Goal: Register for event/course

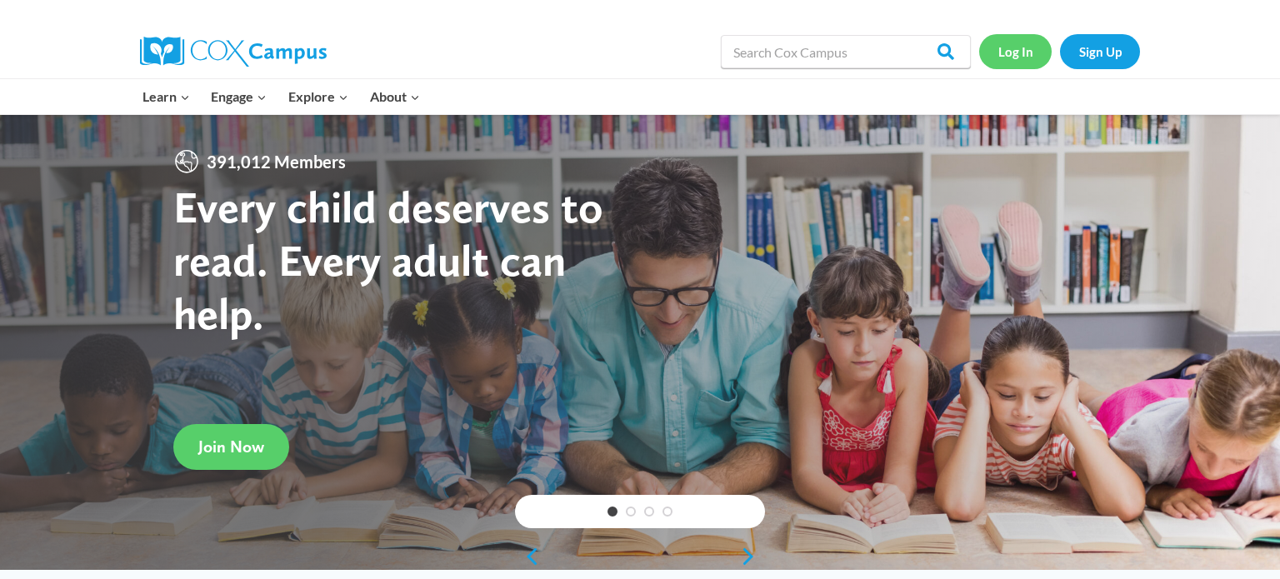
click at [1012, 55] on link "Log In" at bounding box center [1015, 51] width 72 height 34
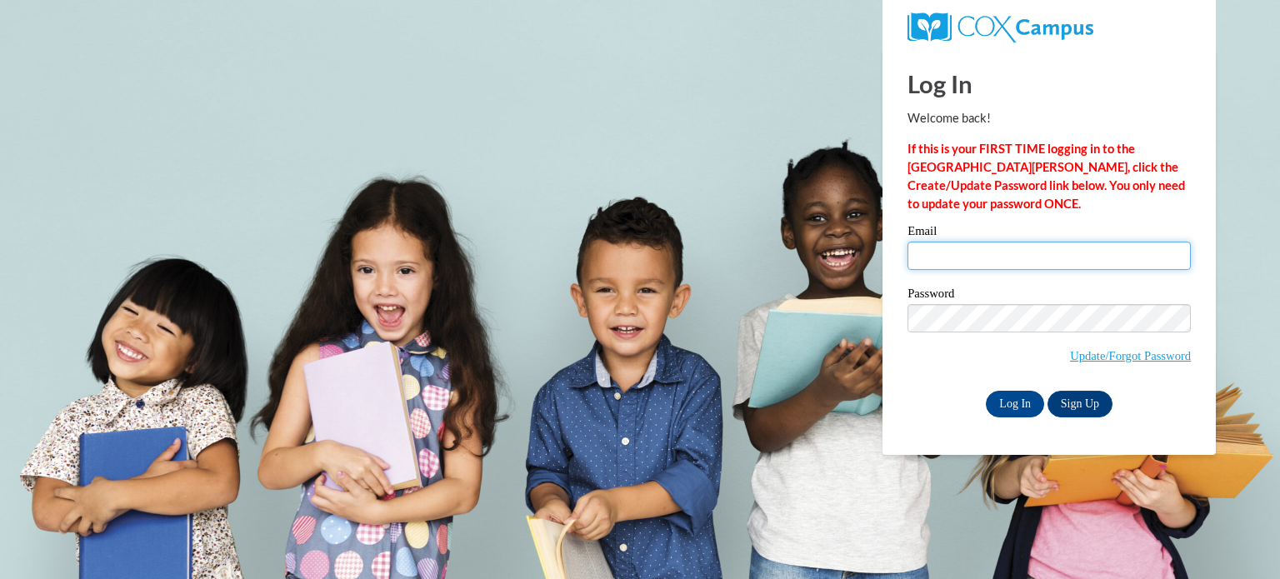
click at [945, 259] on input "Email" at bounding box center [1048, 256] width 283 height 28
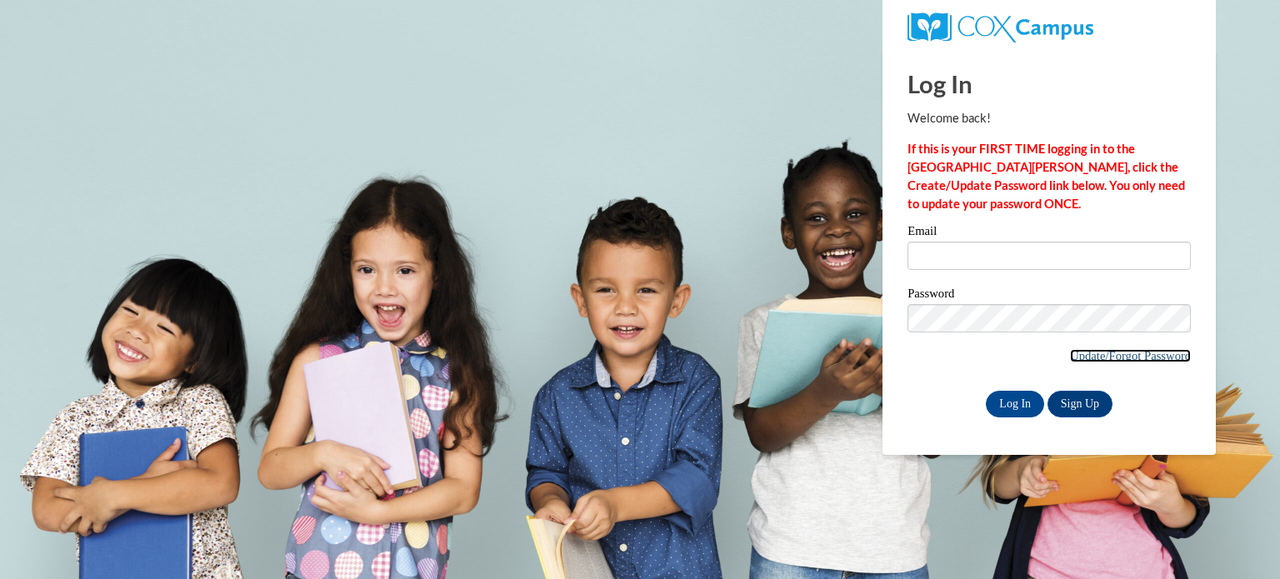
click at [1084, 361] on link "Update/Forgot Password" at bounding box center [1130, 355] width 121 height 13
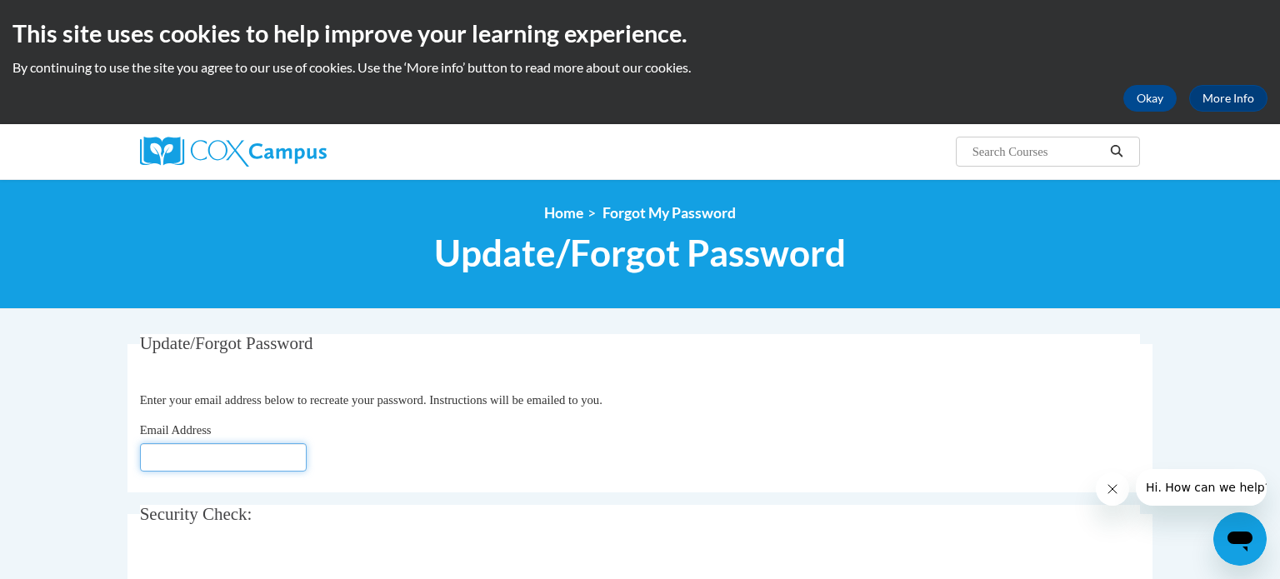
click at [252, 463] on input "Email Address" at bounding box center [223, 457] width 167 height 28
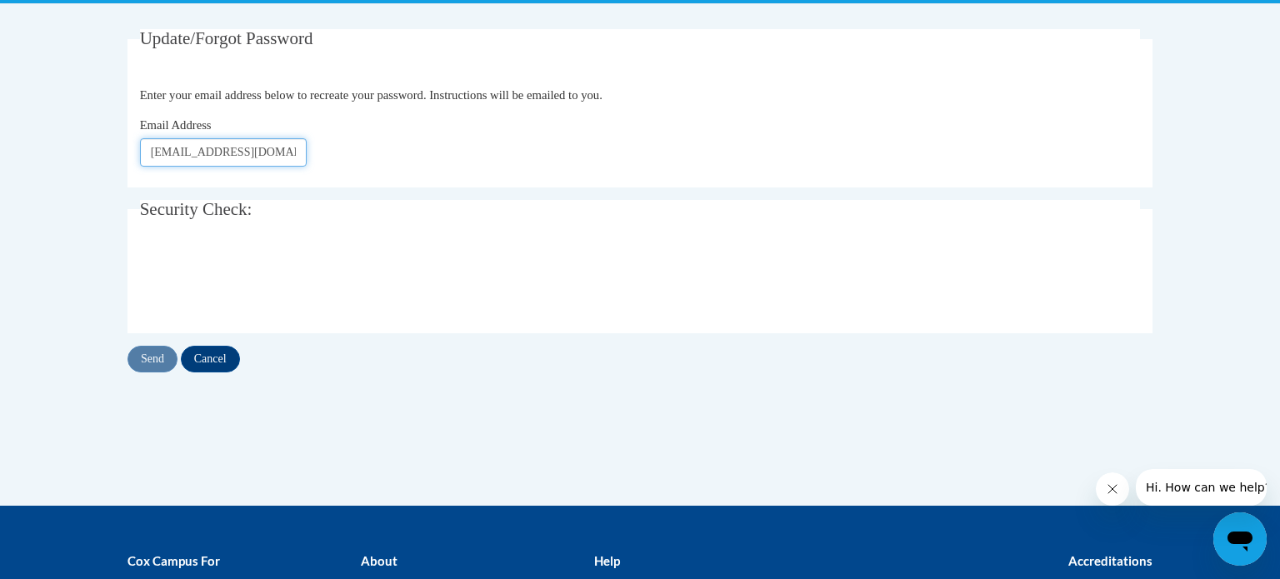
scroll to position [307, 0]
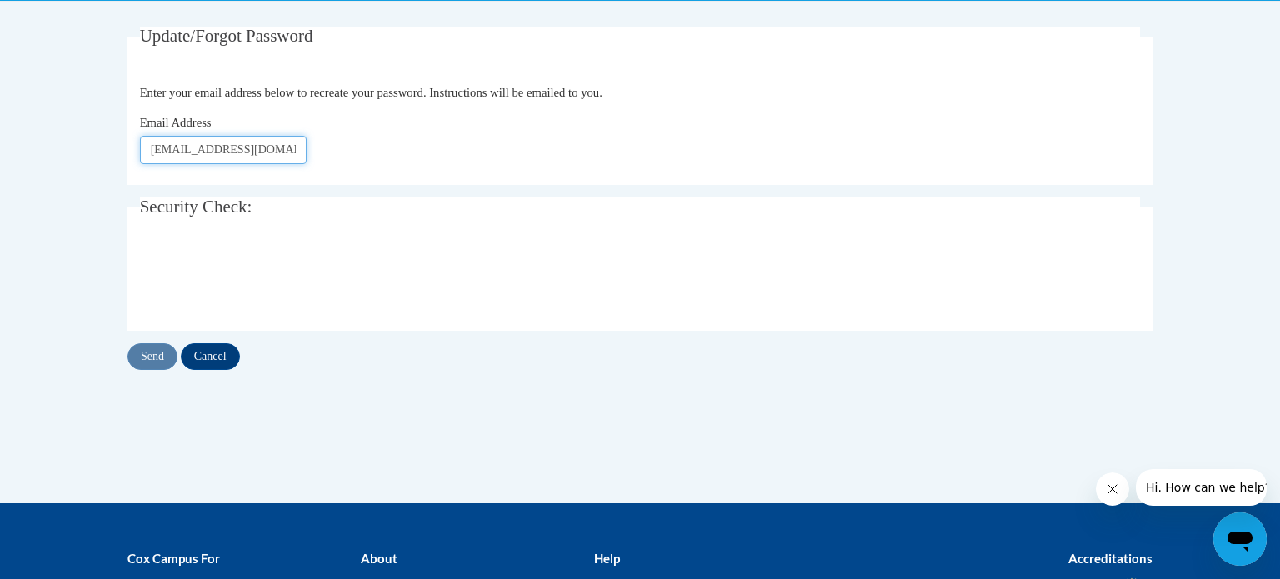
type input "samerra132@gmail.com"
click at [151, 359] on input "Send" at bounding box center [152, 356] width 50 height 27
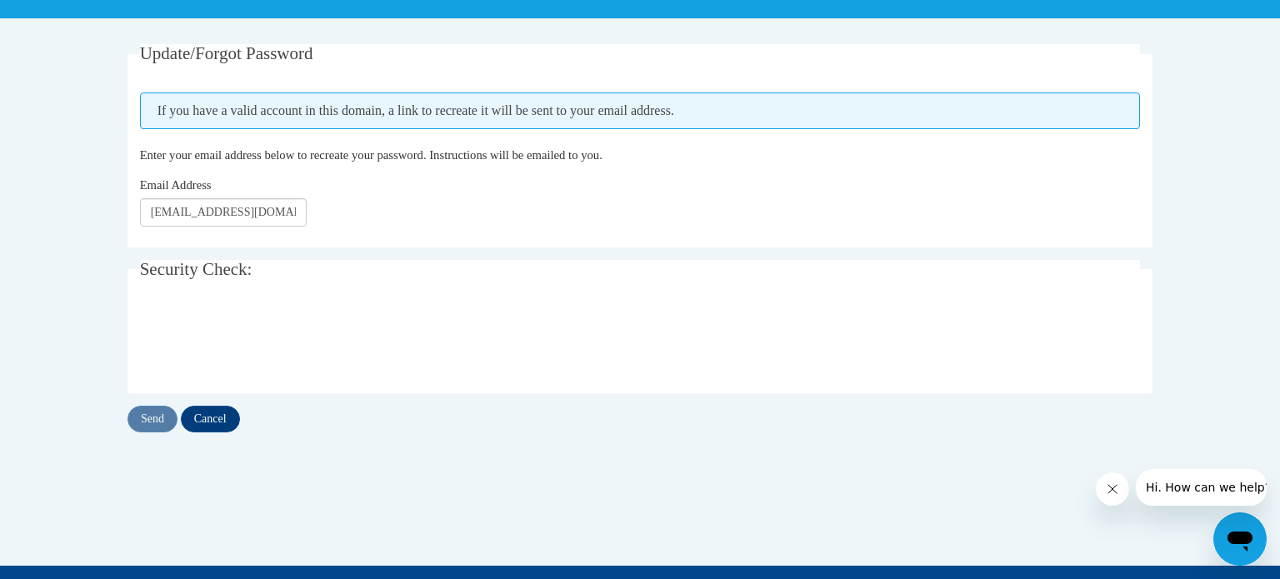
scroll to position [286, 0]
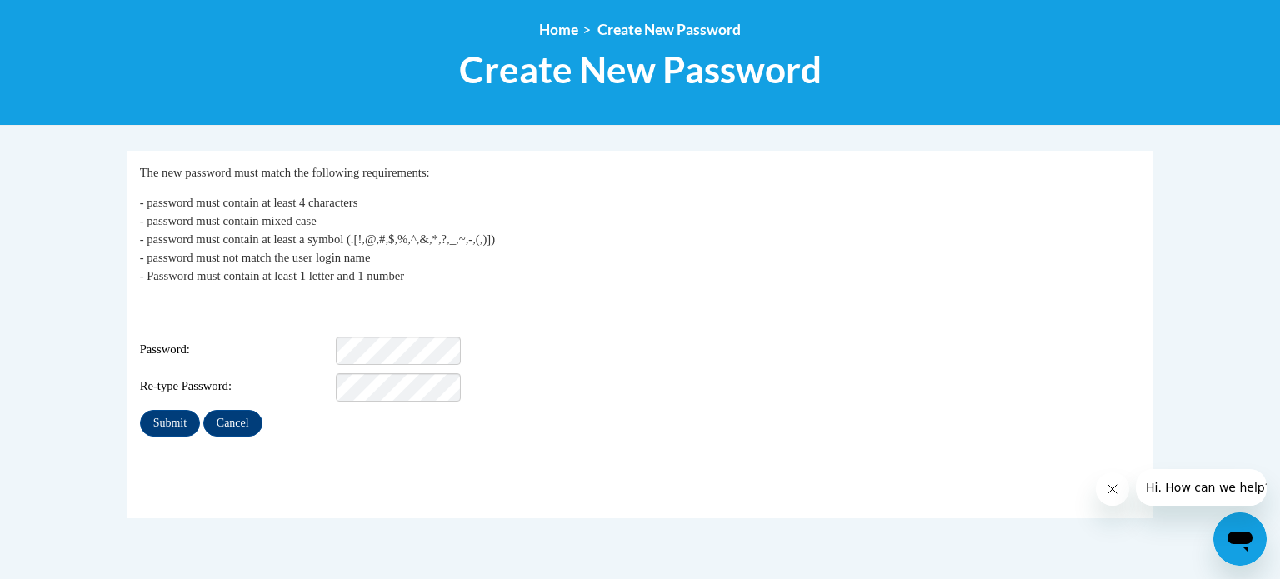
scroll to position [187, 0]
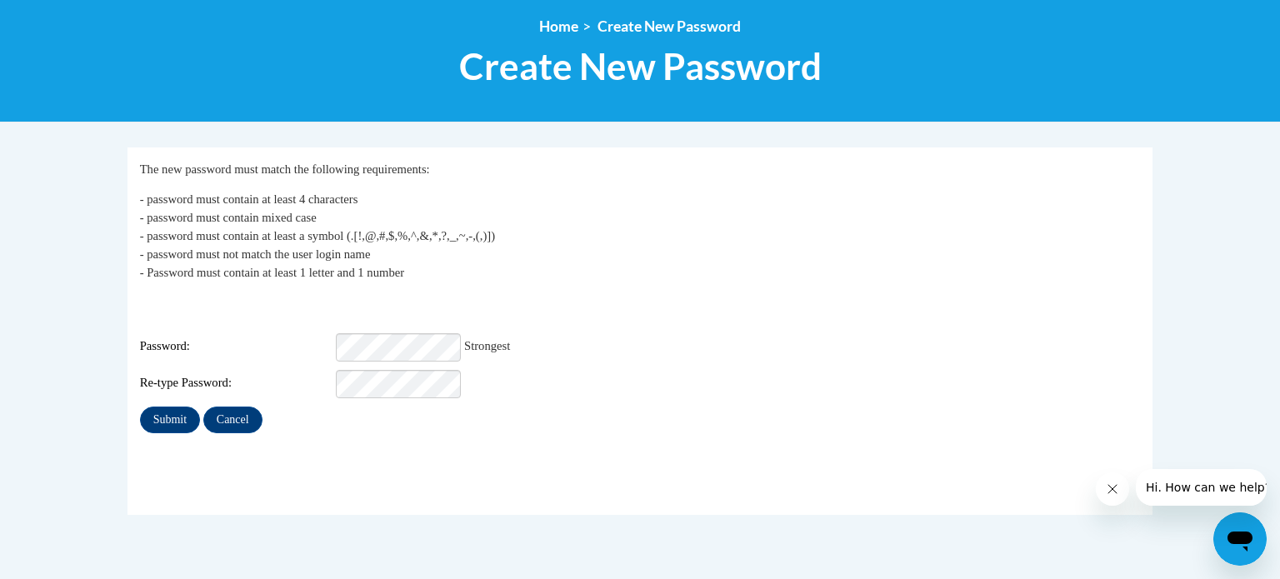
click at [325, 408] on div "Submit Cancel" at bounding box center [640, 420] width 1001 height 27
click at [163, 412] on input "Submit" at bounding box center [170, 420] width 60 height 27
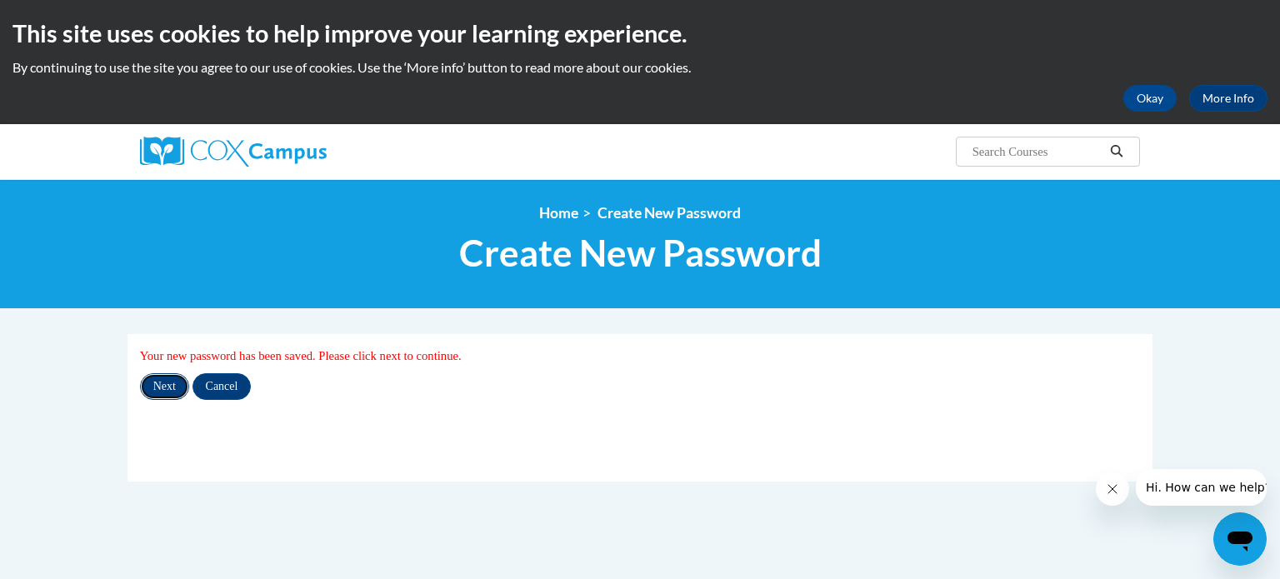
click at [170, 386] on input "Next" at bounding box center [164, 386] width 49 height 27
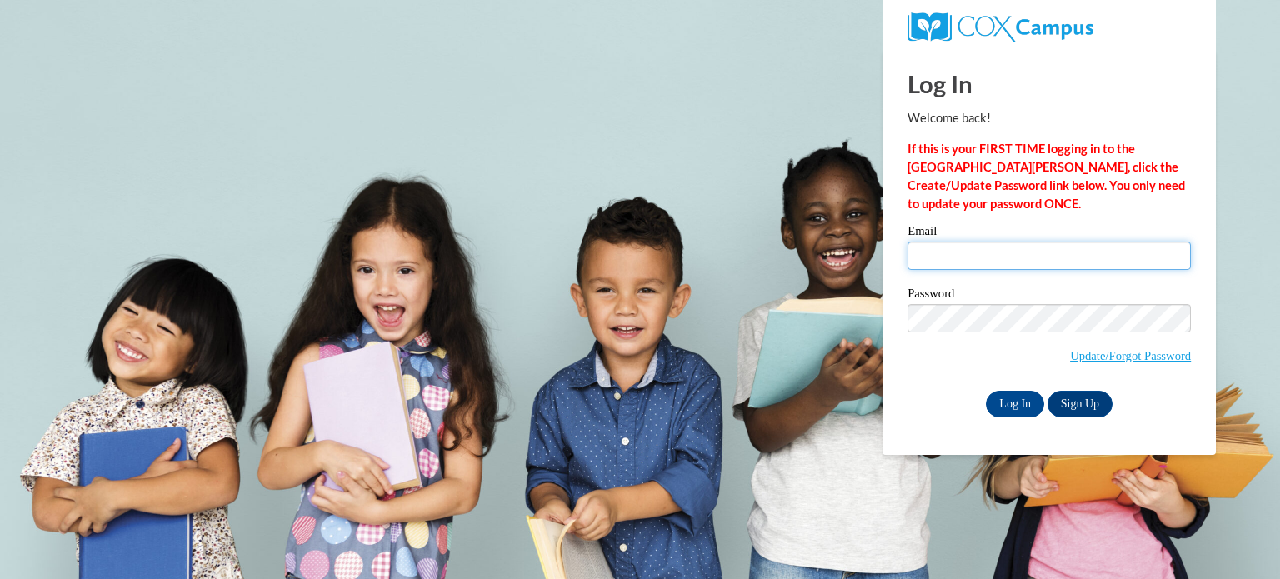
click at [1115, 266] on input "Email" at bounding box center [1048, 256] width 283 height 28
type input "samerra132@gmail.com"
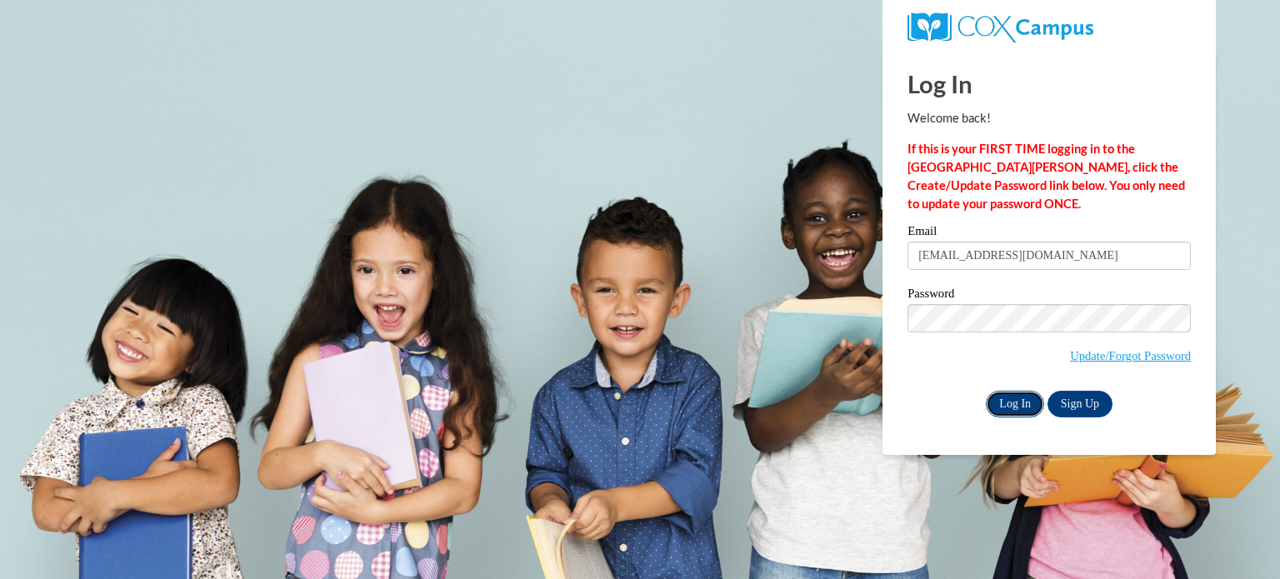
click at [1011, 412] on input "Log In" at bounding box center [1015, 404] width 58 height 27
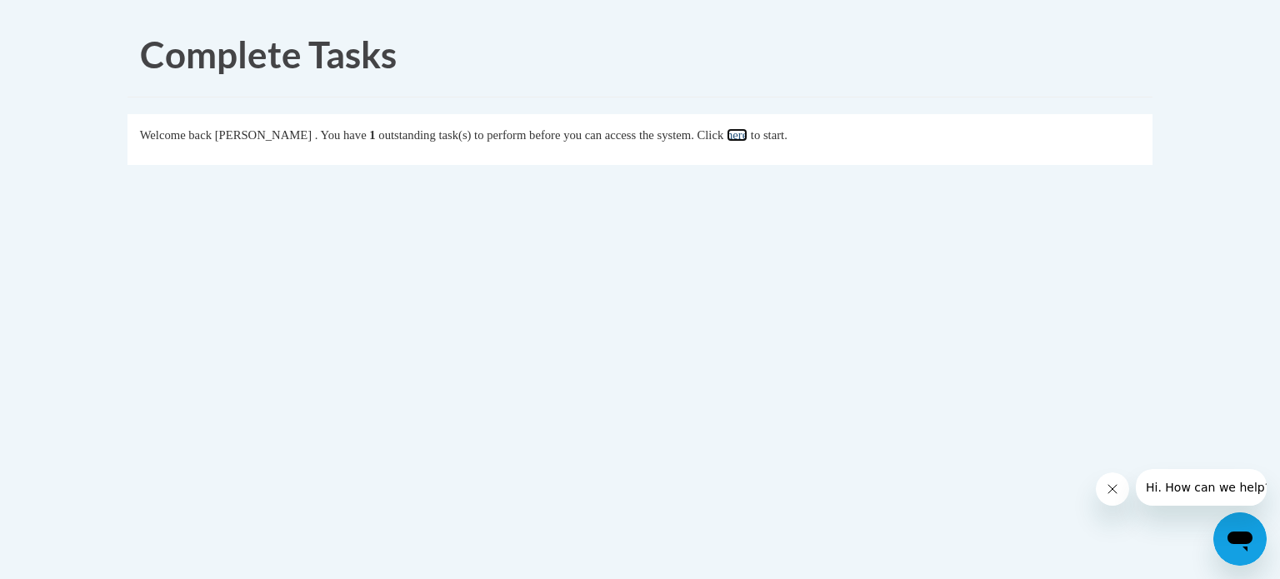
click at [747, 139] on link "here" at bounding box center [737, 134] width 21 height 13
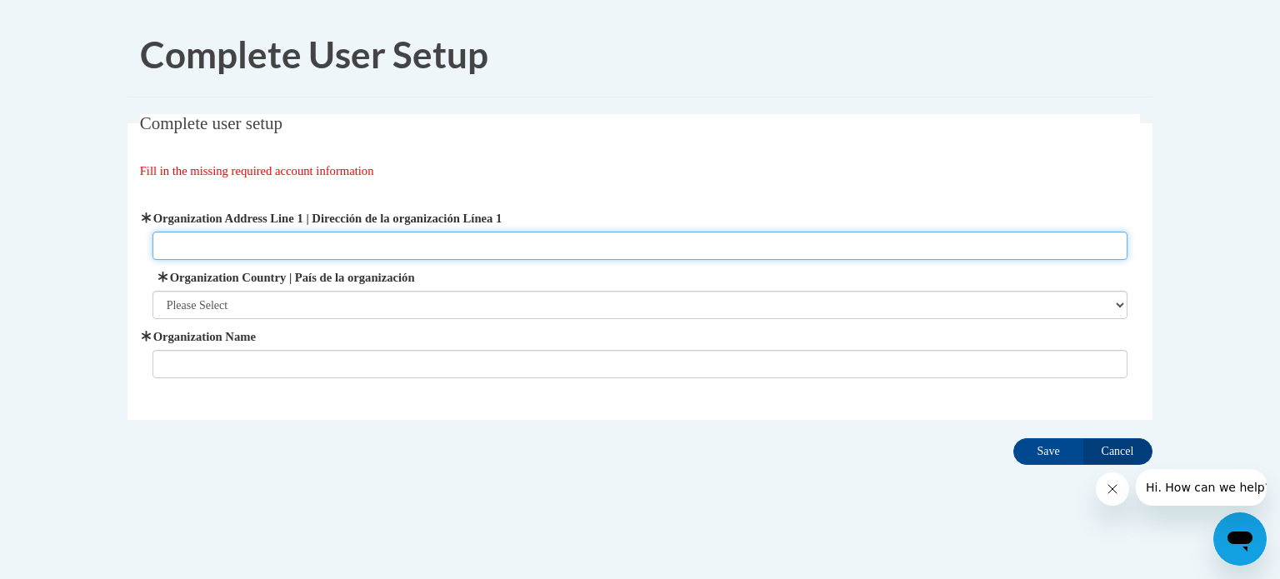
click at [328, 249] on input "Organization Address Line 1 | Dirección de la organización Línea 1" at bounding box center [640, 246] width 976 height 28
type input "[STREET_ADDRESS]"
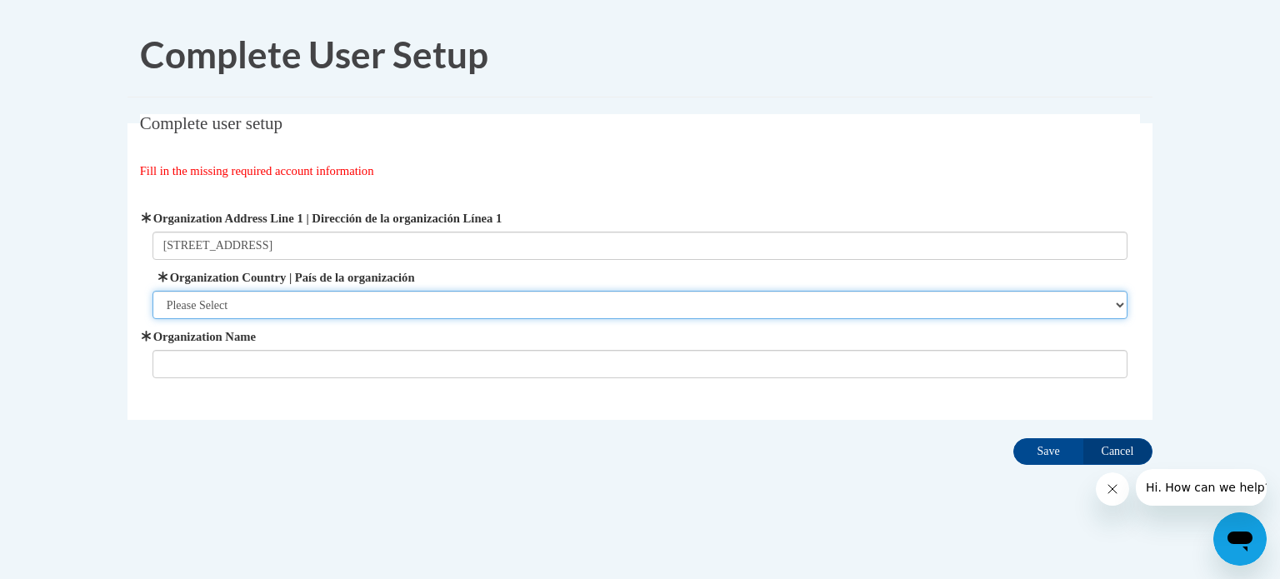
click at [275, 309] on select "Please Select [GEOGRAPHIC_DATA] | [GEOGRAPHIC_DATA] Outside of [GEOGRAPHIC_DATA…" at bounding box center [640, 305] width 976 height 28
select select "ad49bcad-a171-4b2e-b99c-48b446064914"
click at [152, 291] on select "Please Select [GEOGRAPHIC_DATA] | [GEOGRAPHIC_DATA] Outside of [GEOGRAPHIC_DATA…" at bounding box center [640, 305] width 976 height 28
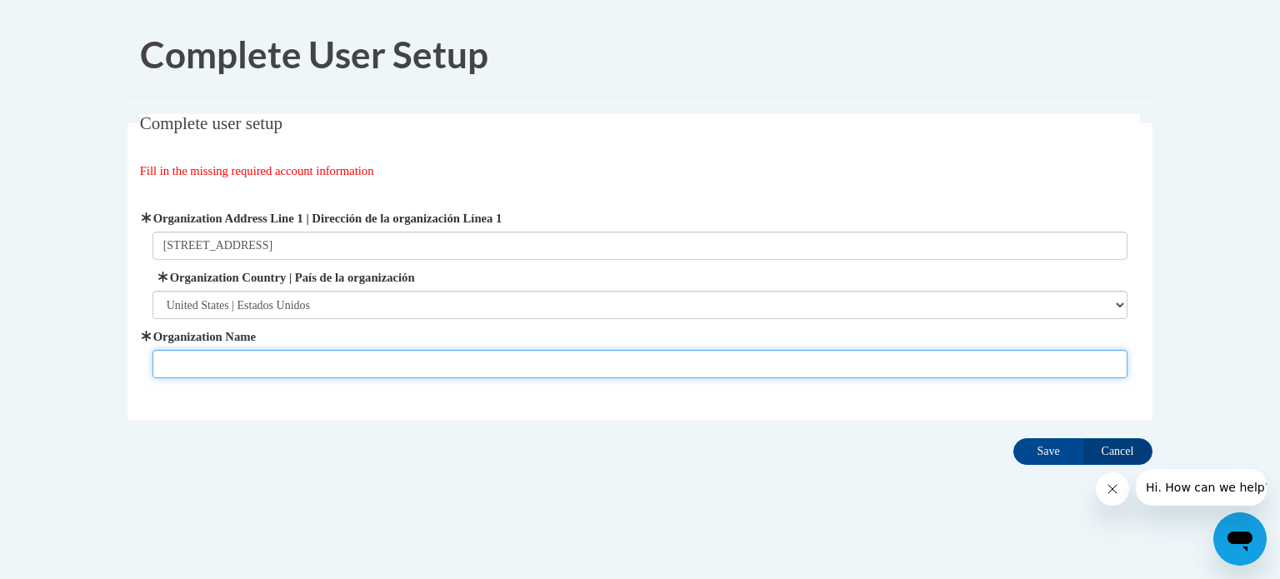
click at [244, 365] on input "Organization Name" at bounding box center [640, 364] width 976 height 28
type input "[PERSON_NAME] Learning Academy LLC"
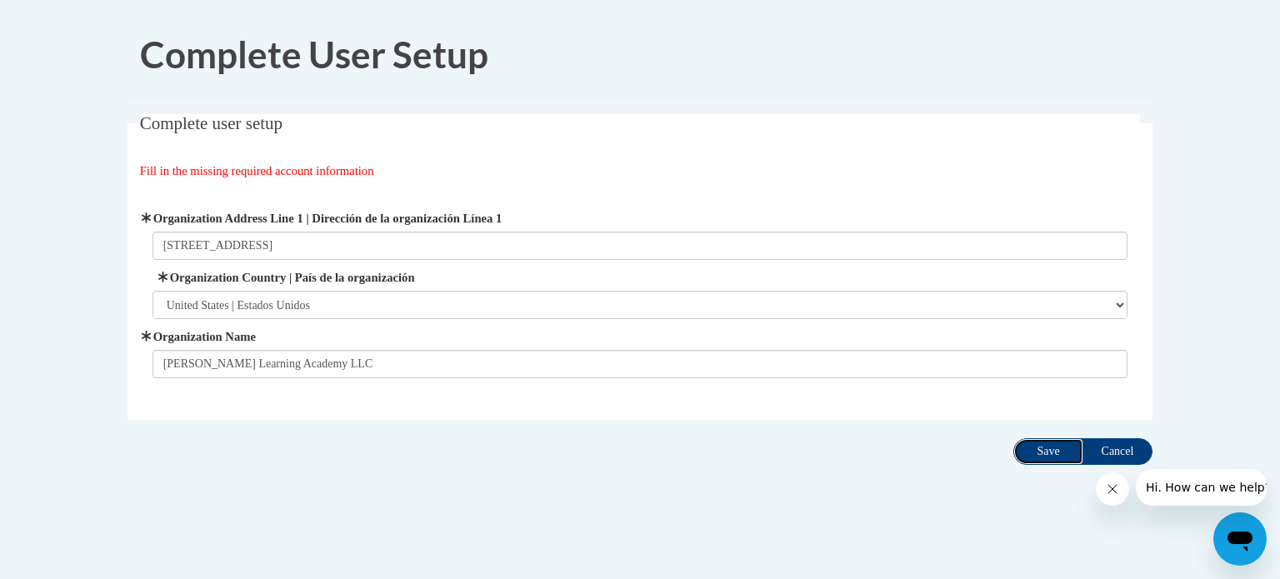
click at [1038, 454] on input "Save" at bounding box center [1048, 451] width 70 height 27
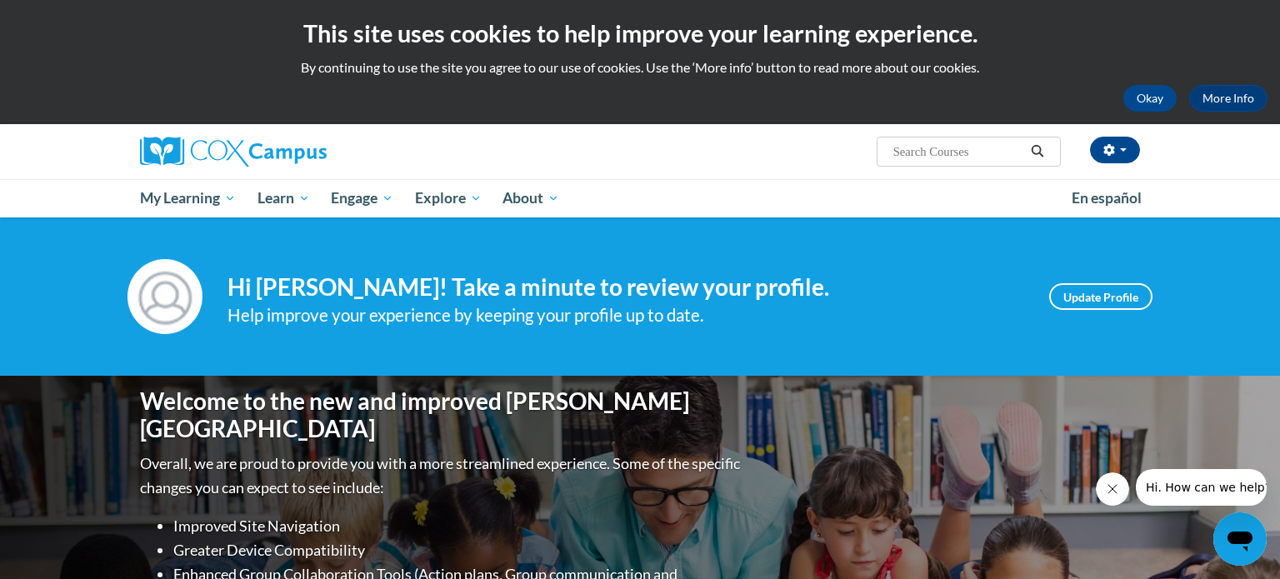
click at [952, 152] on input "Search..." at bounding box center [958, 152] width 133 height 20
type input "administrative"
click at [1041, 152] on icon "Search" at bounding box center [1038, 151] width 12 height 12
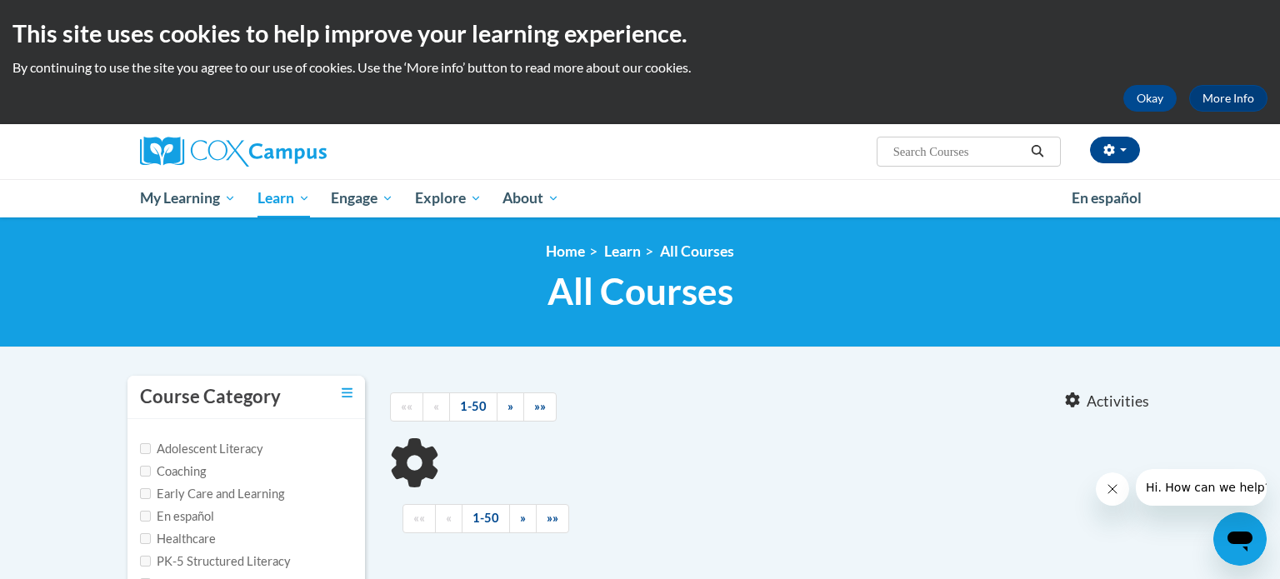
type input "administrative"
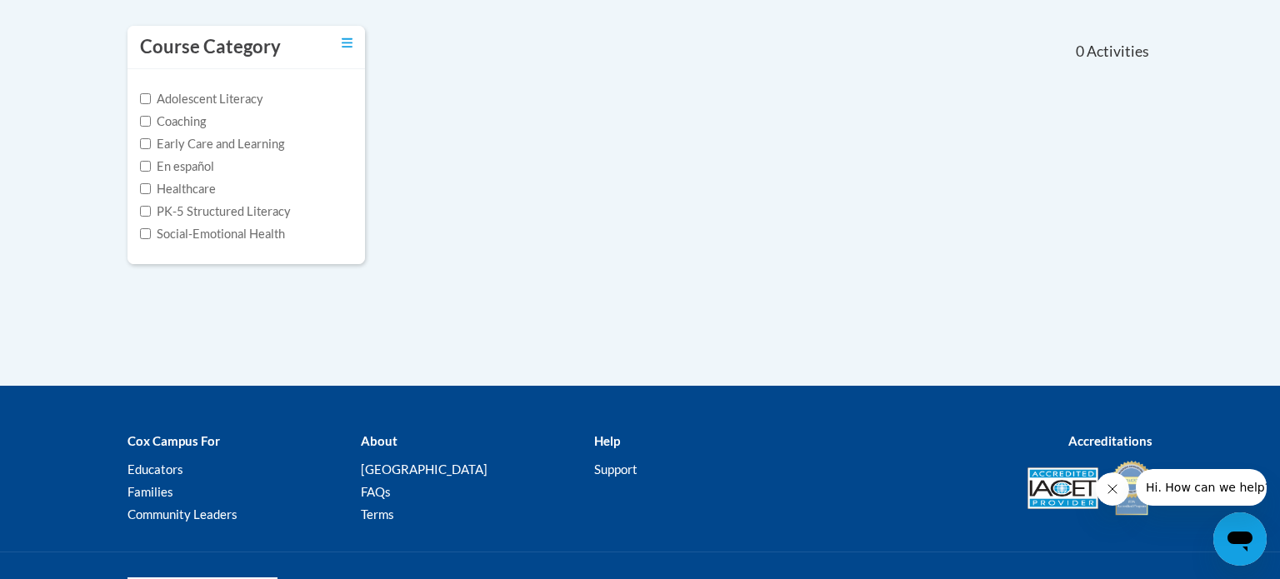
scroll to position [347, 0]
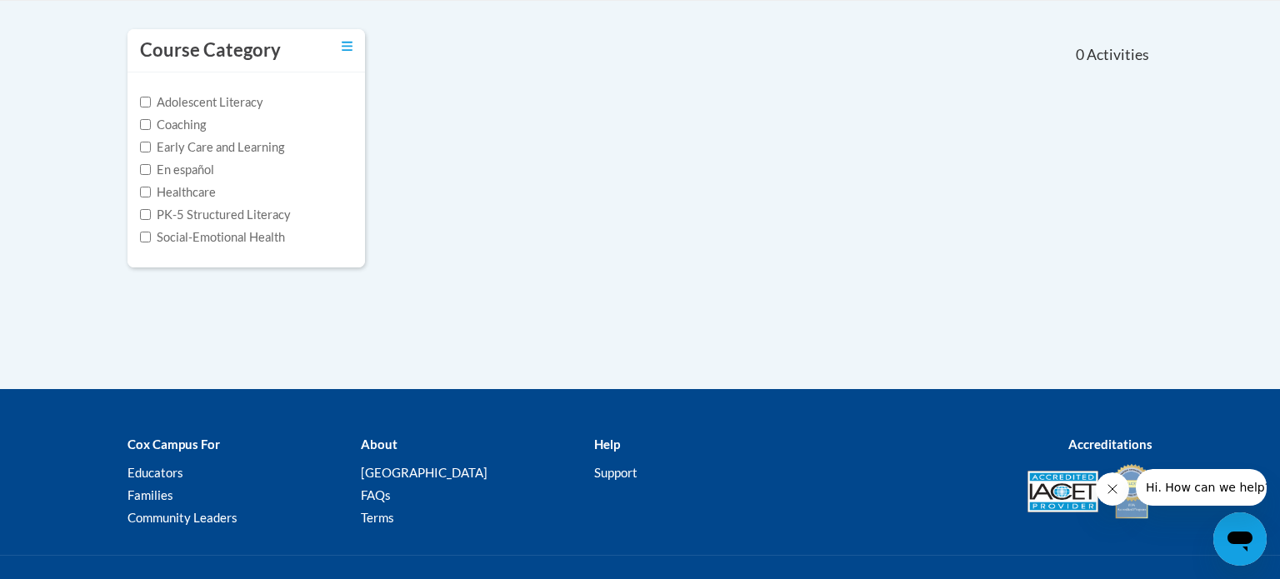
click at [180, 147] on label "Early Care and Learning" at bounding box center [212, 147] width 144 height 18
click at [151, 147] on input "Early Care and Learning" at bounding box center [145, 147] width 11 height 11
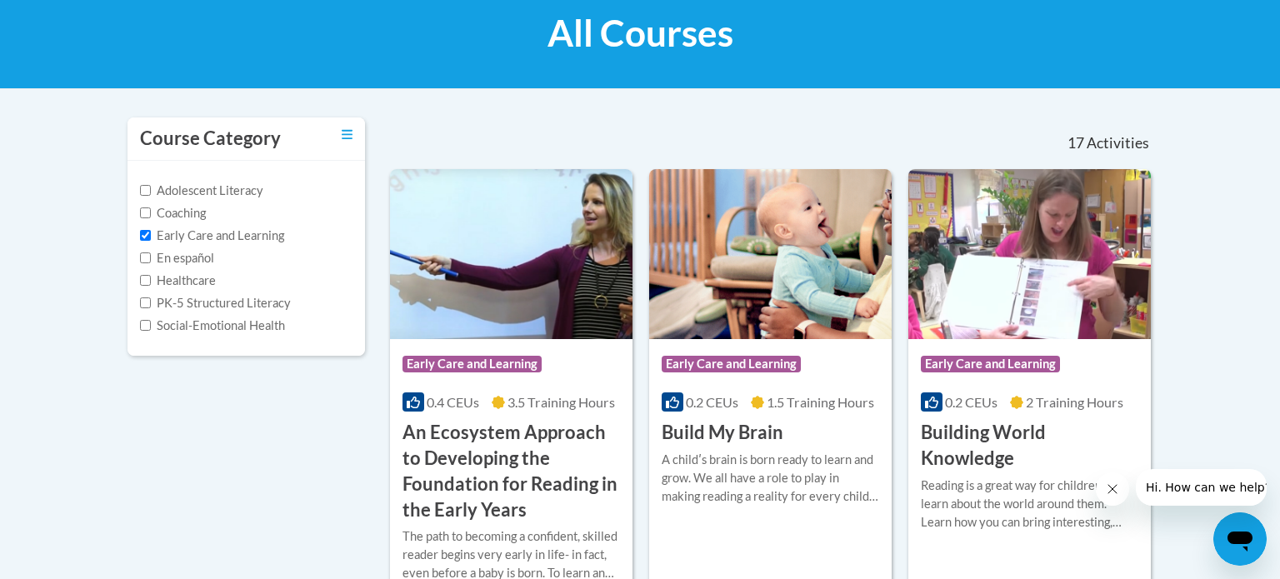
scroll to position [257, 0]
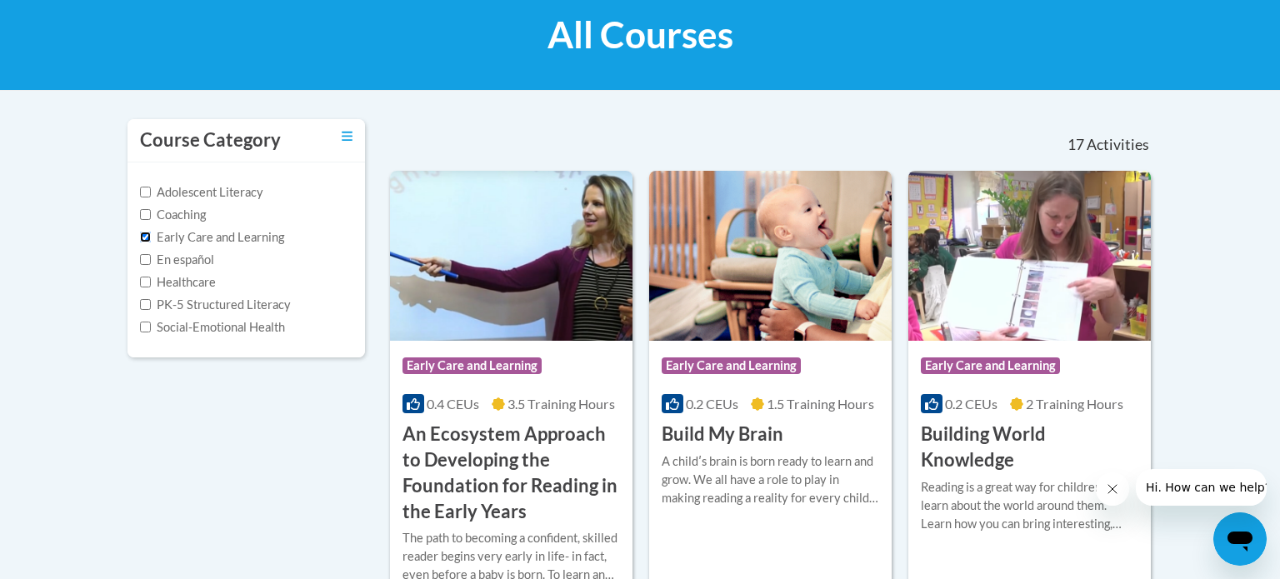
click at [147, 232] on input "Early Care and Learning" at bounding box center [145, 237] width 11 height 11
checkbox input "false"
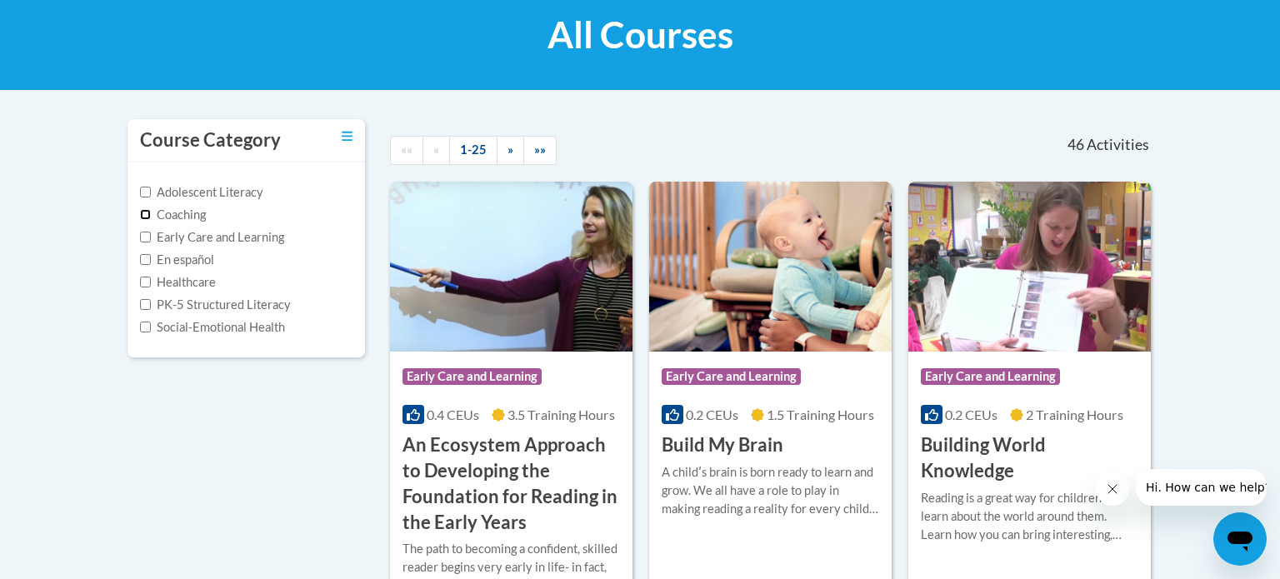
click at [149, 217] on input "Coaching" at bounding box center [145, 214] width 11 height 11
checkbox input "true"
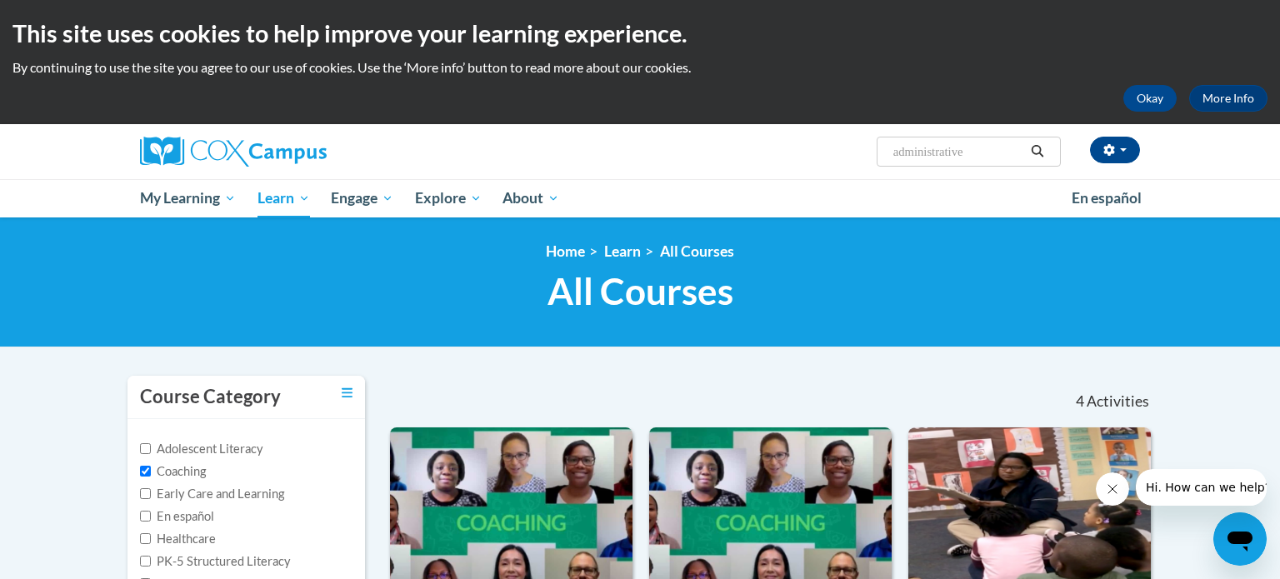
scroll to position [0, 0]
